Goal: Task Accomplishment & Management: Use online tool/utility

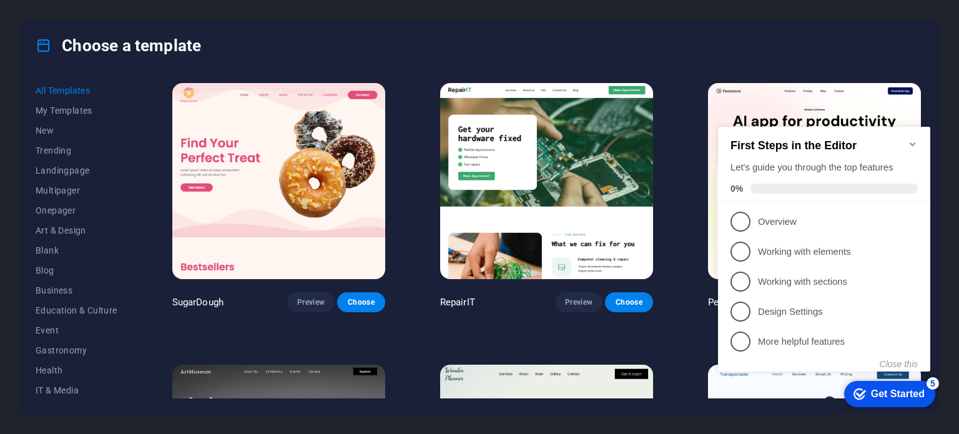
click at [914, 139] on icon "Minimize checklist" at bounding box center [912, 144] width 10 height 10
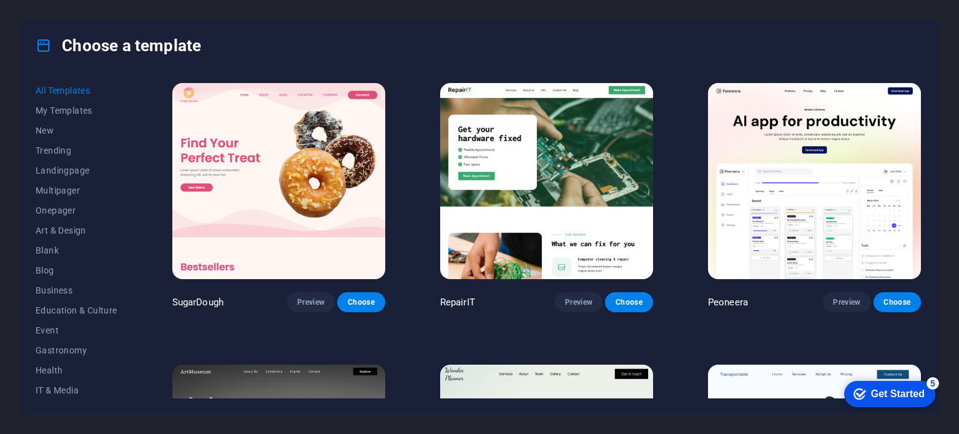
drag, startPoint x: 924, startPoint y: 84, endPoint x: 926, endPoint y: 111, distance: 27.6
click at [926, 111] on div "All Templates My Templates New Trending Landingpage Multipager Onepager Art & D…" at bounding box center [479, 242] width 917 height 343
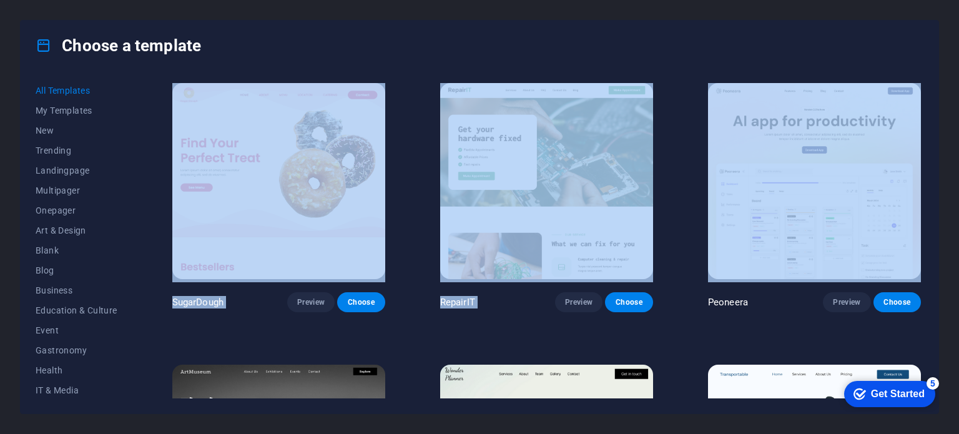
drag, startPoint x: 924, startPoint y: 83, endPoint x: 925, endPoint y: 67, distance: 16.3
click at [925, 67] on div "Choose a template All Templates My Templates New Trending Landingpage Multipage…" at bounding box center [479, 217] width 919 height 394
click at [949, 108] on div "Choose a template All Templates My Templates New Trending Landingpage Multipage…" at bounding box center [479, 217] width 959 height 434
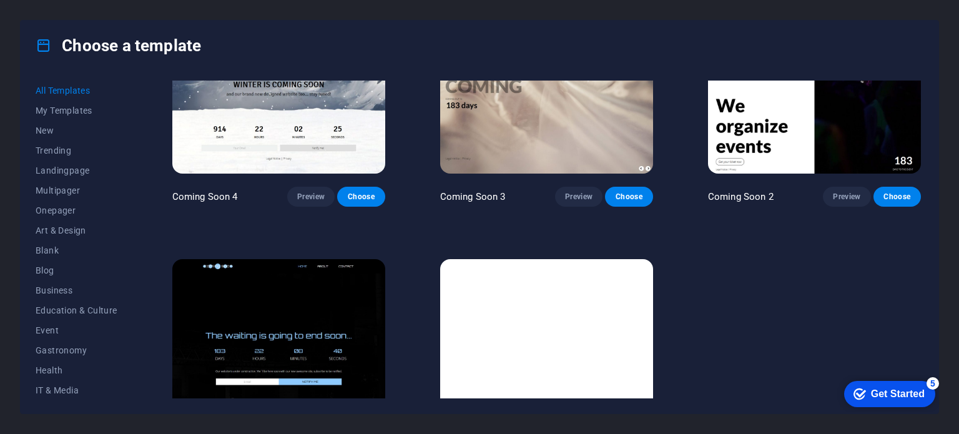
scroll to position [15058, 0]
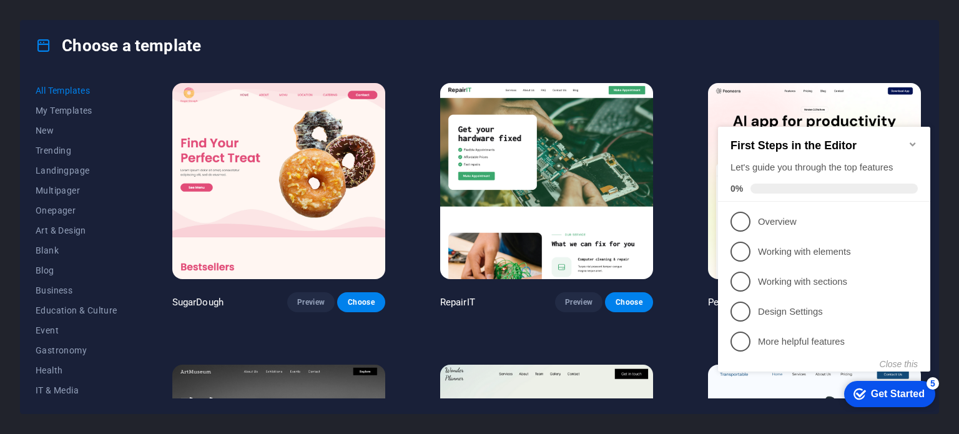
click at [894, 399] on div "Get Started" at bounding box center [898, 393] width 54 height 11
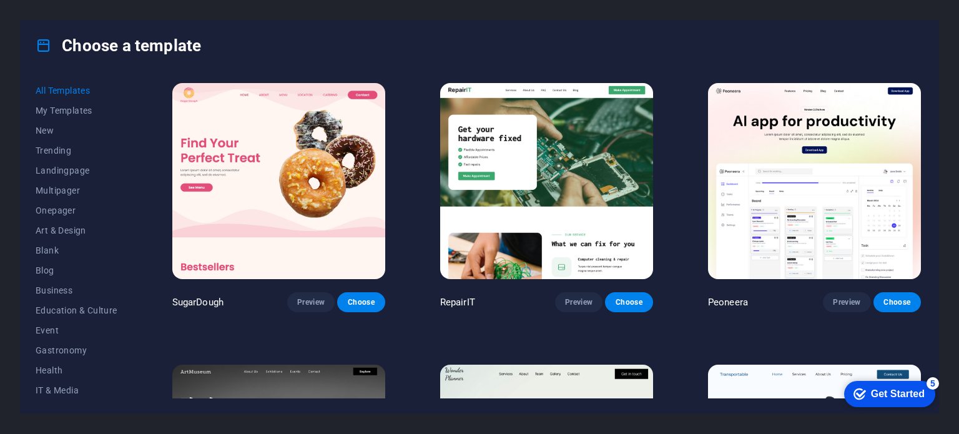
click at [898, 389] on div "Get Started" at bounding box center [898, 393] width 54 height 11
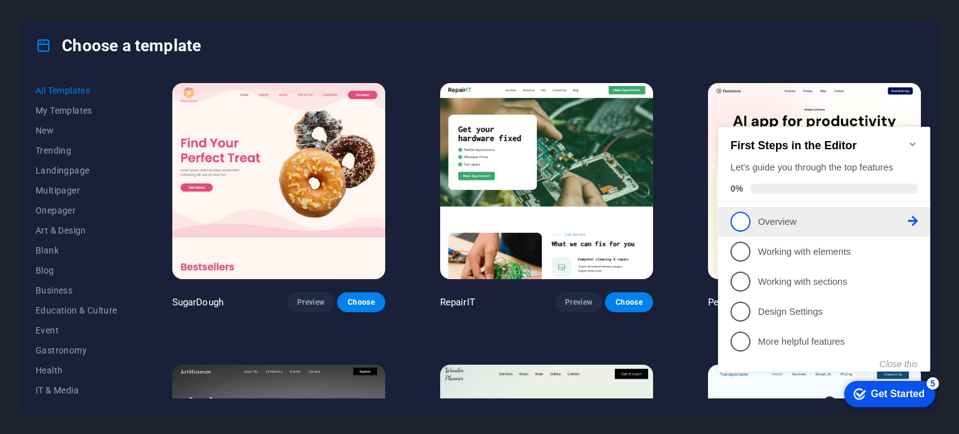
click at [743, 215] on span "1" at bounding box center [740, 222] width 20 height 20
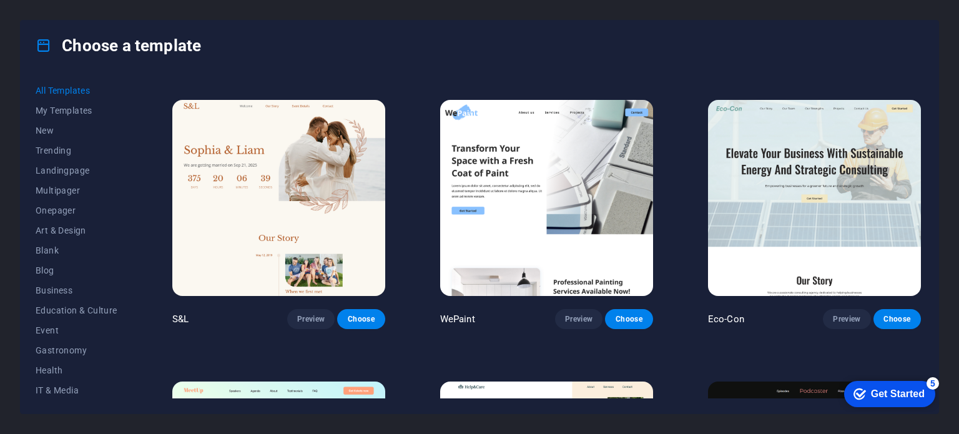
scroll to position [874, 0]
